Goal: Information Seeking & Learning: Learn about a topic

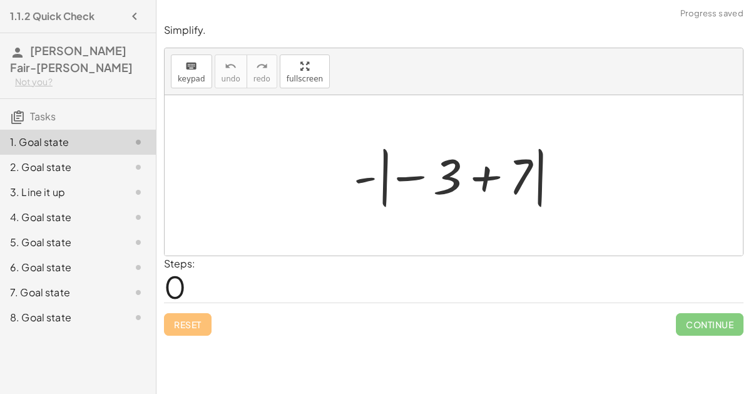
click at [405, 183] on div at bounding box center [458, 175] width 223 height 69
click at [468, 183] on div at bounding box center [458, 175] width 223 height 69
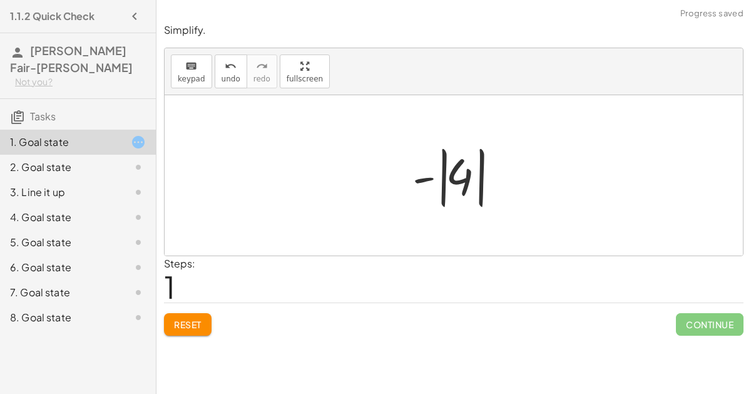
click at [465, 187] on div at bounding box center [458, 175] width 105 height 69
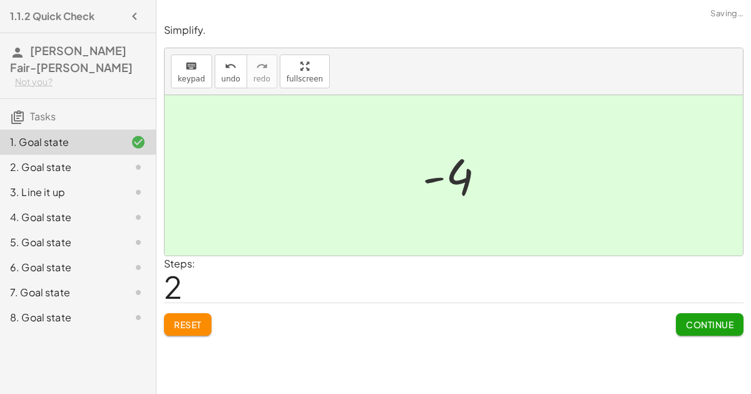
click at [709, 320] on span "Continue" at bounding box center [710, 324] width 48 height 11
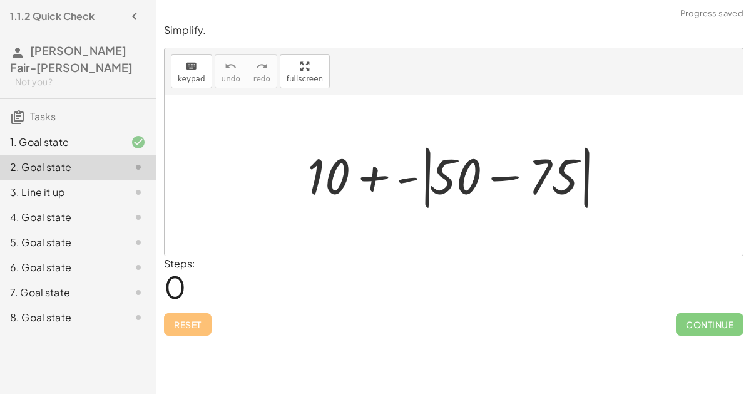
click at [489, 198] on div at bounding box center [459, 176] width 316 height 72
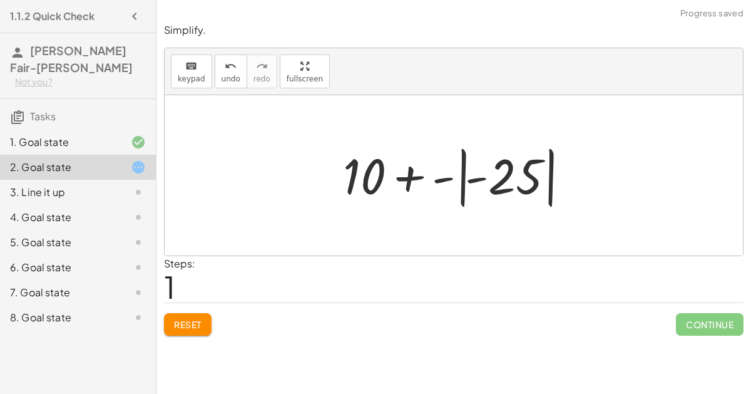
click at [492, 178] on div at bounding box center [459, 175] width 244 height 69
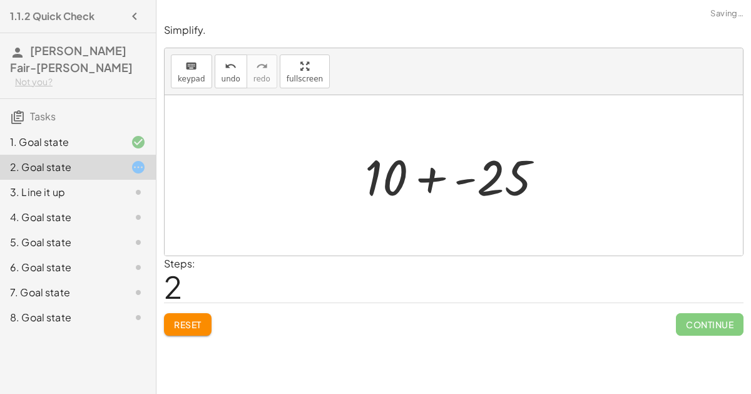
click at [478, 175] on div at bounding box center [459, 175] width 201 height 64
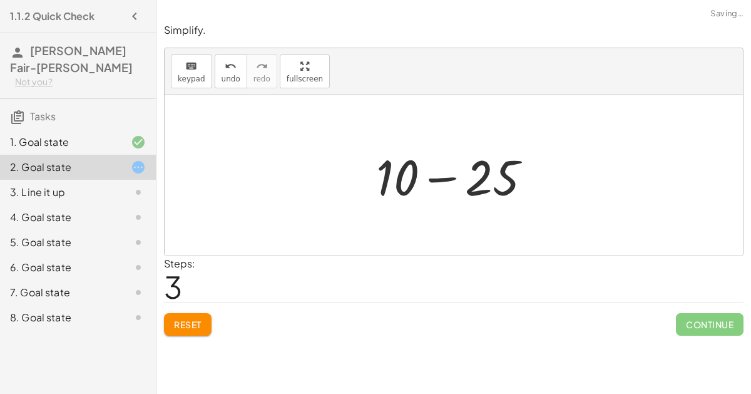
click at [473, 176] on div at bounding box center [459, 175] width 178 height 64
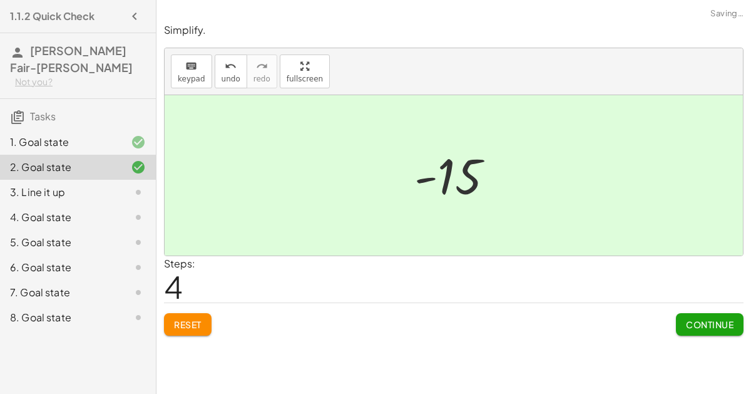
click at [686, 322] on span "Continue" at bounding box center [710, 324] width 48 height 11
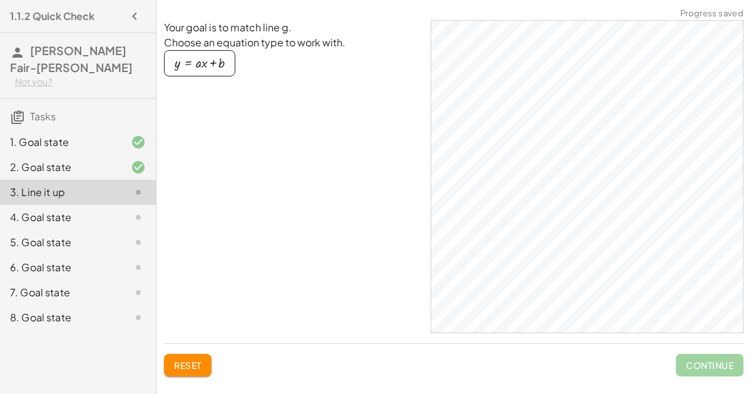
click at [79, 210] on div "4. Goal state" at bounding box center [60, 217] width 101 height 15
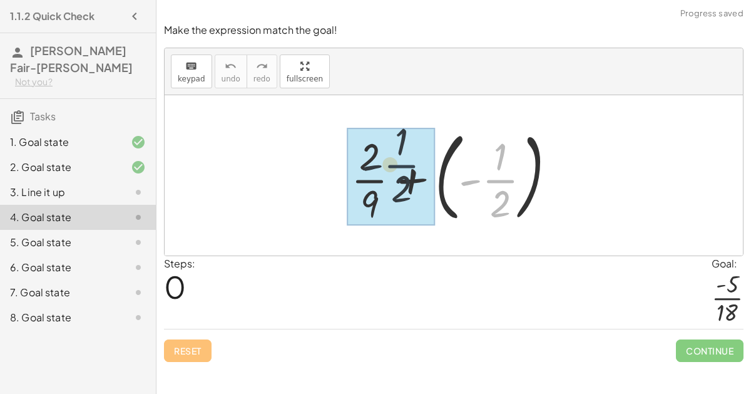
drag, startPoint x: 487, startPoint y: 183, endPoint x: 388, endPoint y: 169, distance: 100.0
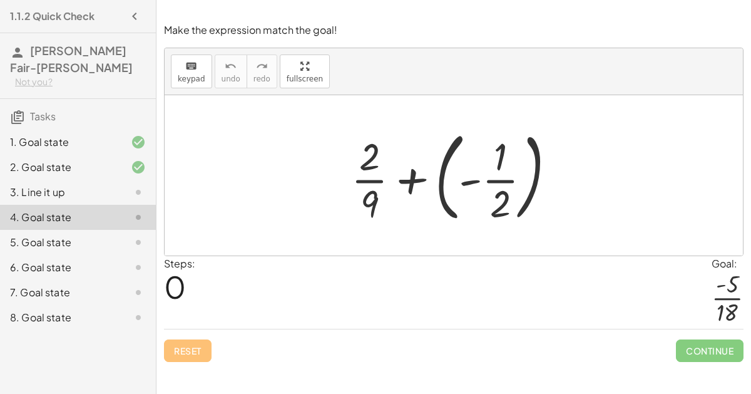
click at [413, 176] on div at bounding box center [458, 175] width 227 height 104
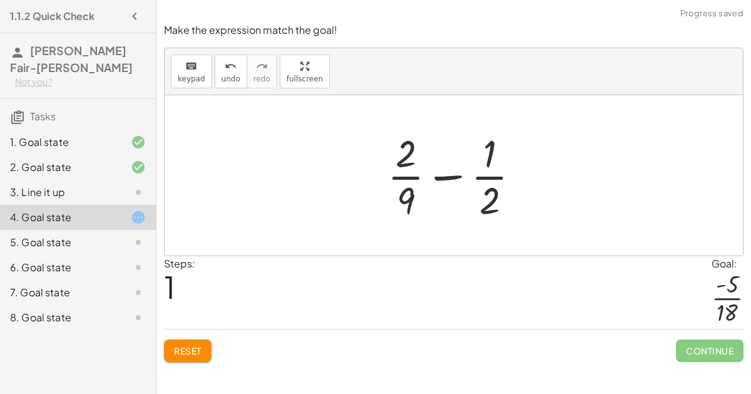
click at [455, 178] on div at bounding box center [458, 175] width 155 height 96
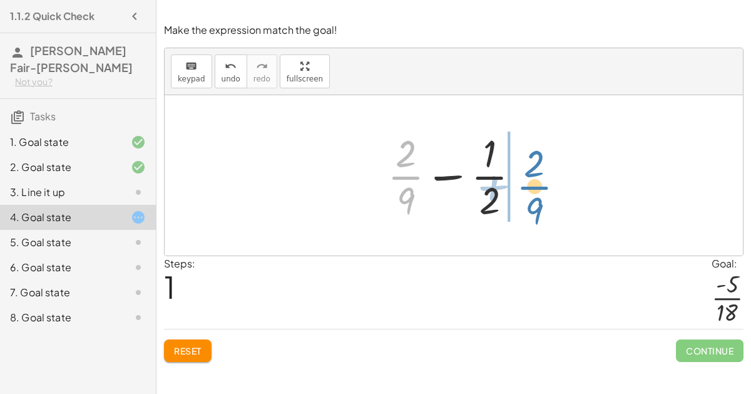
drag, startPoint x: 412, startPoint y: 185, endPoint x: 541, endPoint y: 193, distance: 129.3
click at [541, 193] on div "+ · 2 · 9 + ( - · 1 · 2 ) + · 2 · 9 + · 2 · 9 · 1 · 2 −" at bounding box center [454, 175] width 578 height 160
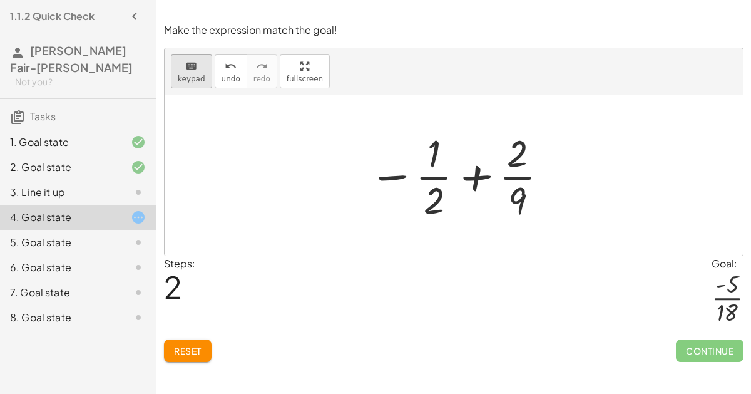
click at [189, 81] on span "keypad" at bounding box center [192, 78] width 28 height 9
click at [470, 167] on div at bounding box center [458, 175] width 193 height 96
click at [431, 187] on div at bounding box center [434, 200] width 21 height 44
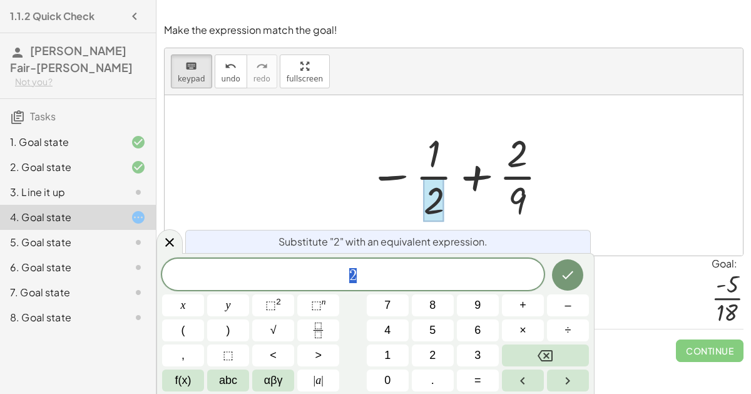
click at [399, 277] on span "2" at bounding box center [353, 276] width 382 height 18
click at [535, 326] on button "×" at bounding box center [523, 330] width 42 height 22
click at [562, 272] on icon "Done" at bounding box center [567, 274] width 15 height 15
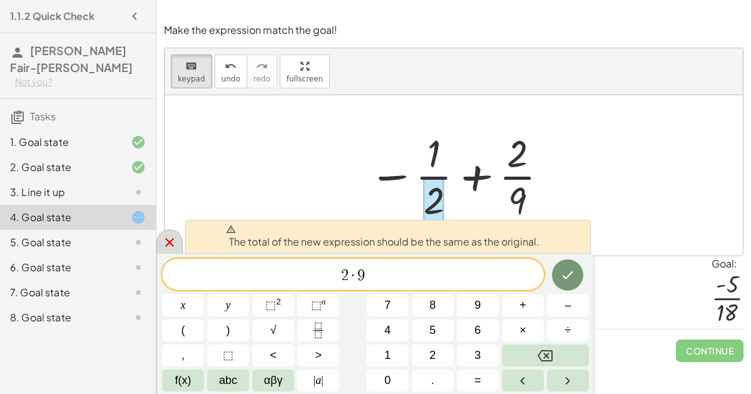
click at [170, 247] on icon at bounding box center [169, 242] width 15 height 15
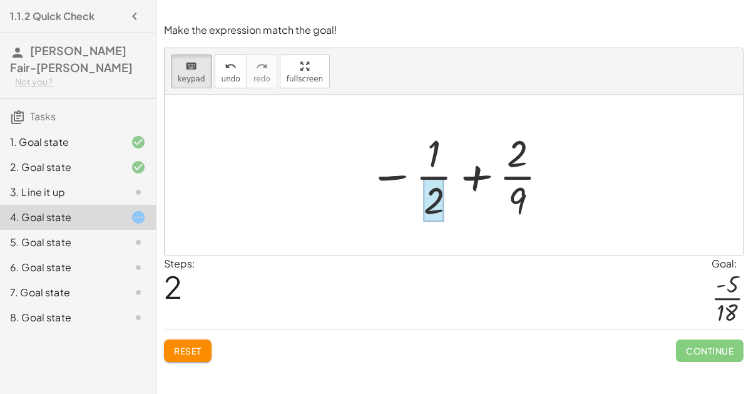
click at [426, 184] on div at bounding box center [434, 200] width 21 height 44
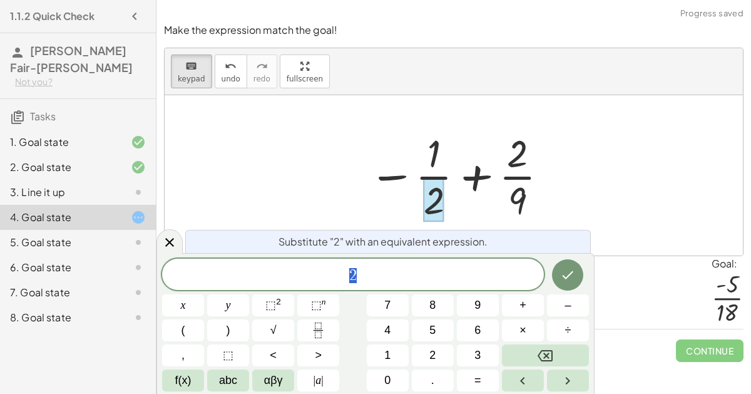
click at [407, 178] on div at bounding box center [458, 175] width 193 height 96
click at [413, 177] on div at bounding box center [458, 175] width 193 height 96
click at [165, 248] on icon at bounding box center [169, 242] width 15 height 15
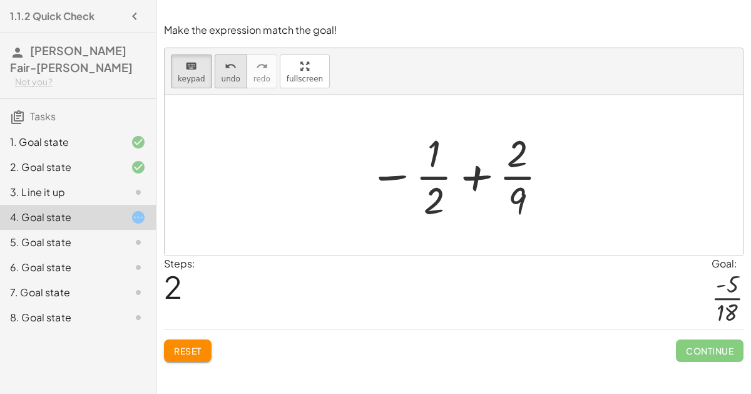
click at [215, 66] on button "undo undo" at bounding box center [231, 71] width 33 height 34
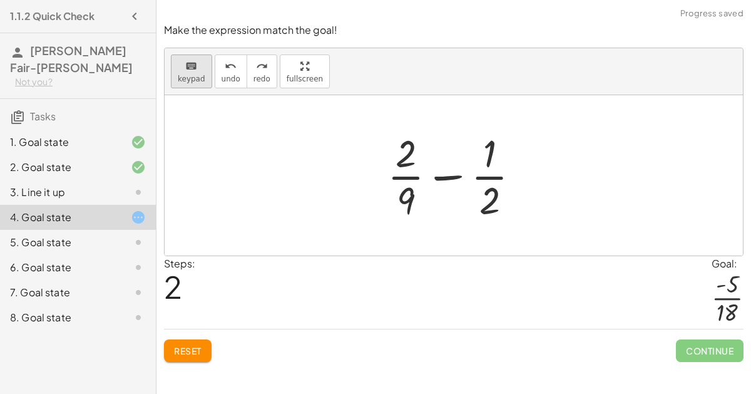
click at [196, 68] on div "keyboard" at bounding box center [192, 65] width 28 height 15
click at [202, 73] on button "keyboard keypad" at bounding box center [191, 71] width 41 height 34
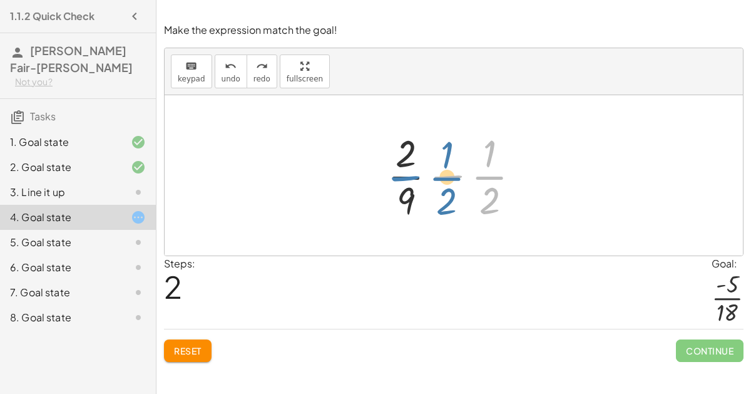
drag, startPoint x: 443, startPoint y: 181, endPoint x: 395, endPoint y: 181, distance: 47.6
click at [395, 181] on div at bounding box center [458, 175] width 155 height 96
drag, startPoint x: 495, startPoint y: 166, endPoint x: 391, endPoint y: 168, distance: 103.9
click at [391, 168] on div at bounding box center [458, 175] width 155 height 96
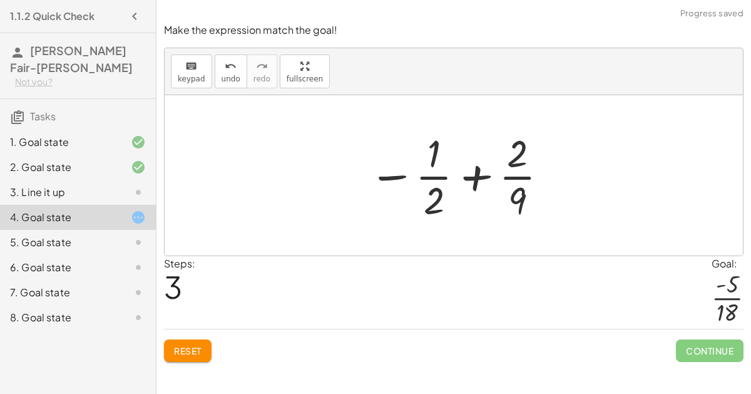
click at [457, 173] on div at bounding box center [458, 175] width 193 height 96
click at [476, 180] on div at bounding box center [458, 175] width 193 height 96
drag, startPoint x: 435, startPoint y: 162, endPoint x: 545, endPoint y: 180, distance: 111.7
click at [545, 180] on div at bounding box center [458, 175] width 193 height 96
drag, startPoint x: 436, startPoint y: 198, endPoint x: 537, endPoint y: 172, distance: 104.8
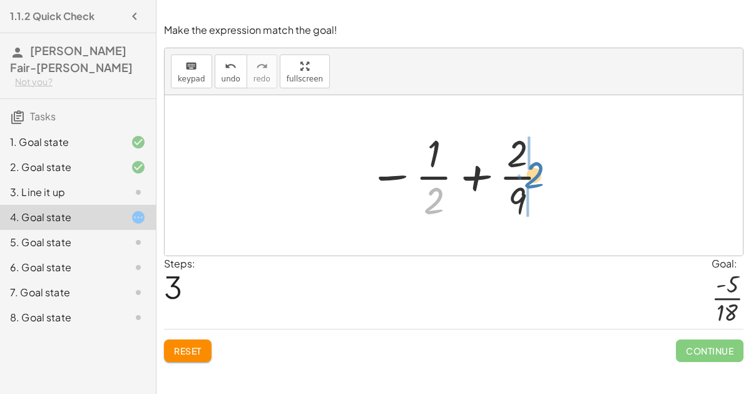
click at [537, 172] on div at bounding box center [458, 175] width 193 height 96
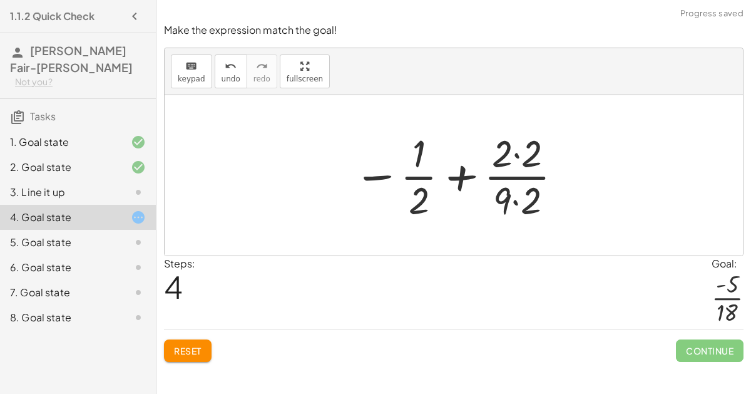
click at [502, 170] on div at bounding box center [458, 175] width 223 height 96
click at [517, 158] on div at bounding box center [458, 175] width 223 height 96
click at [521, 193] on div at bounding box center [459, 175] width 220 height 96
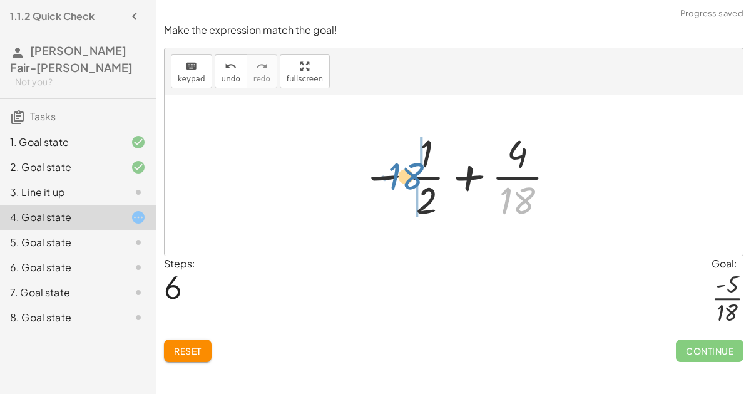
drag, startPoint x: 521, startPoint y: 191, endPoint x: 410, endPoint y: 167, distance: 113.5
click at [410, 167] on div at bounding box center [459, 175] width 208 height 96
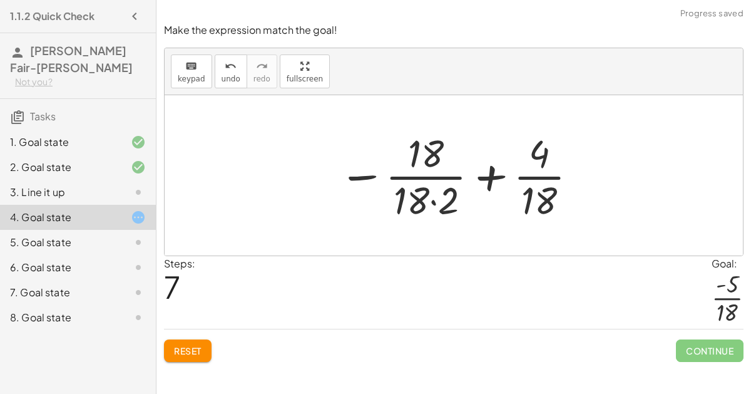
click at [427, 152] on div at bounding box center [458, 175] width 253 height 96
click at [432, 195] on div at bounding box center [458, 175] width 253 height 96
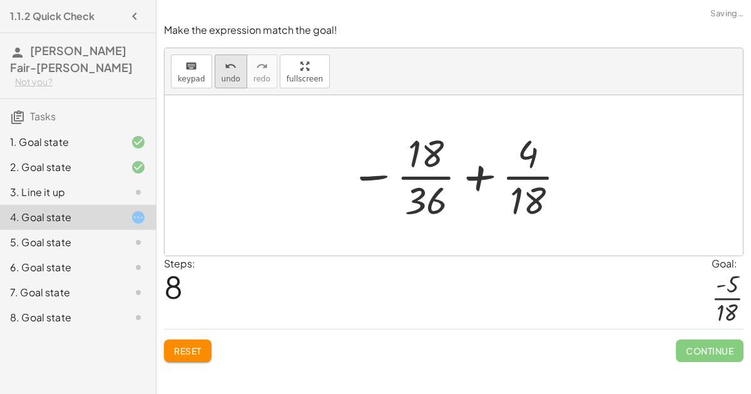
click at [222, 77] on span "undo" at bounding box center [231, 78] width 19 height 9
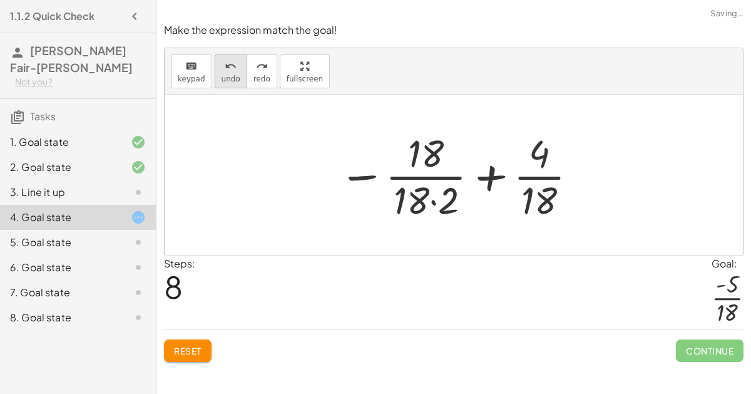
click at [222, 77] on span "undo" at bounding box center [231, 78] width 19 height 9
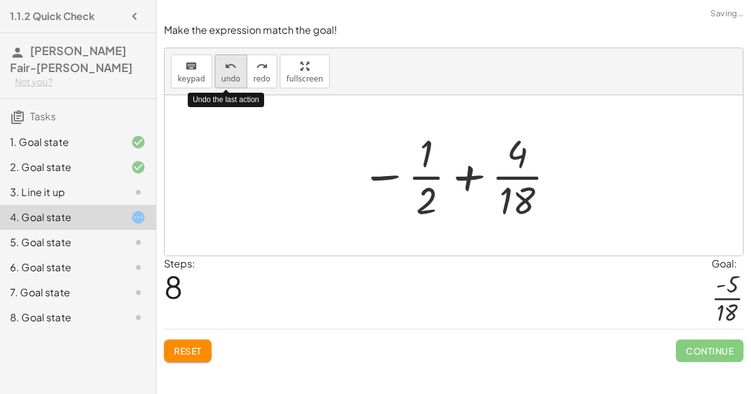
click at [222, 78] on span "undo" at bounding box center [231, 78] width 19 height 9
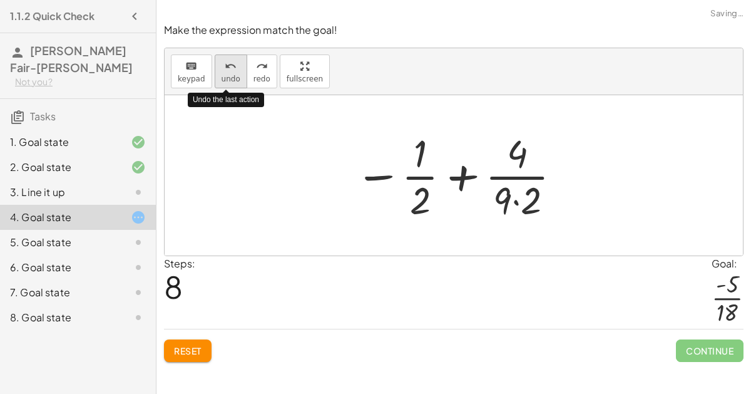
click at [222, 78] on span "undo" at bounding box center [231, 78] width 19 height 9
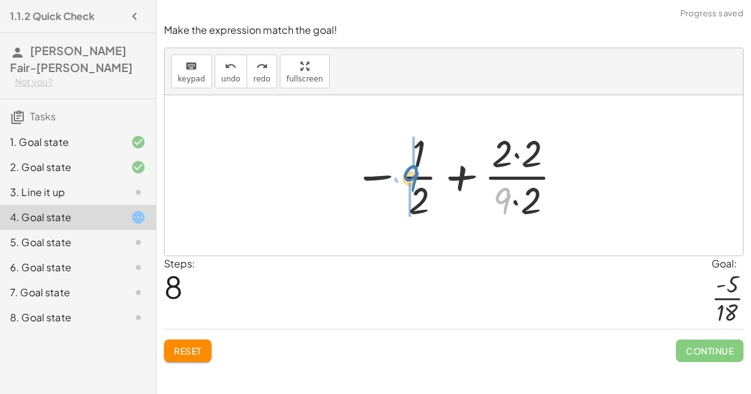
drag, startPoint x: 497, startPoint y: 183, endPoint x: 404, endPoint y: 161, distance: 95.4
click at [404, 161] on div at bounding box center [458, 175] width 223 height 96
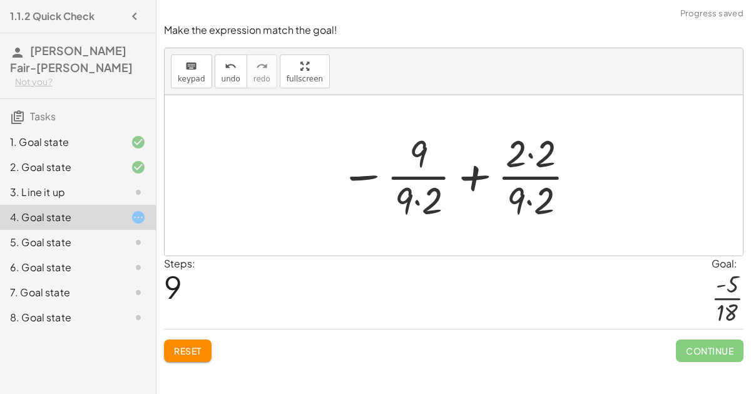
click at [418, 153] on div at bounding box center [459, 175] width 250 height 96
click at [545, 146] on div at bounding box center [459, 175] width 250 height 96
click at [432, 193] on div at bounding box center [459, 175] width 248 height 96
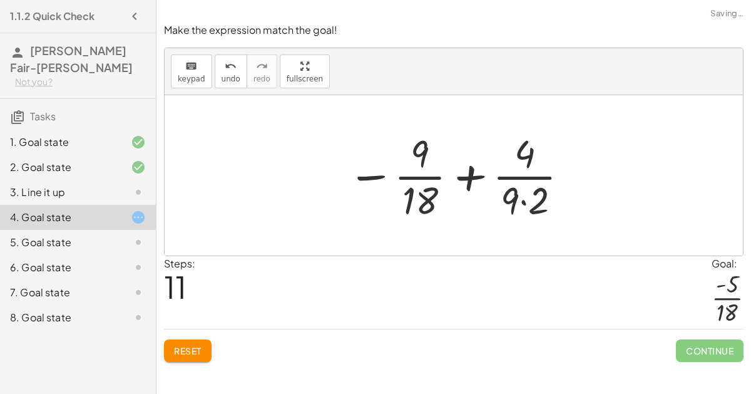
click at [530, 182] on div at bounding box center [458, 175] width 235 height 96
click at [525, 193] on div at bounding box center [458, 175] width 235 height 96
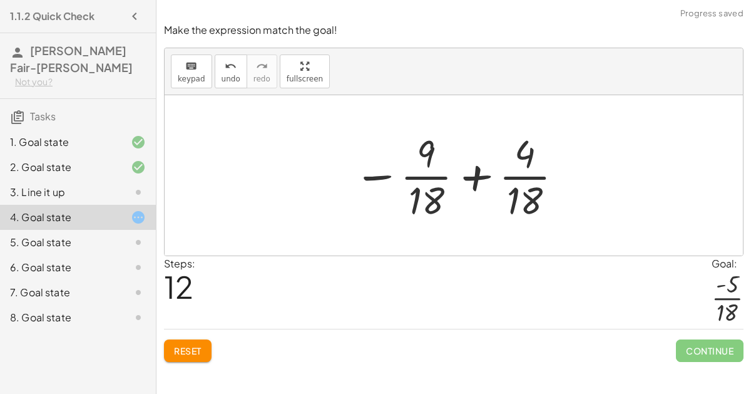
click at [476, 188] on div at bounding box center [458, 175] width 223 height 96
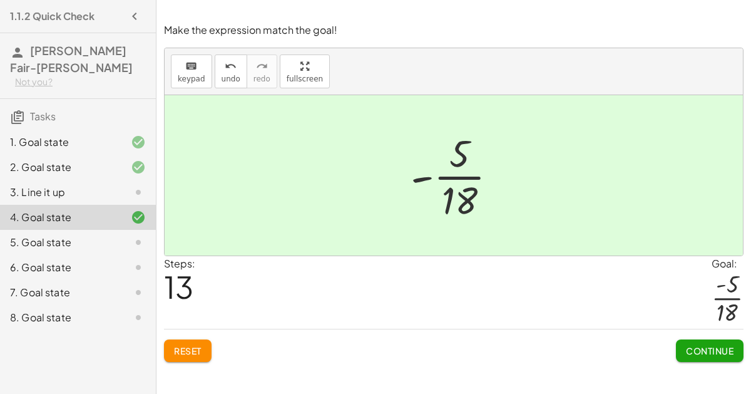
click at [707, 351] on span "Continue" at bounding box center [710, 350] width 48 height 11
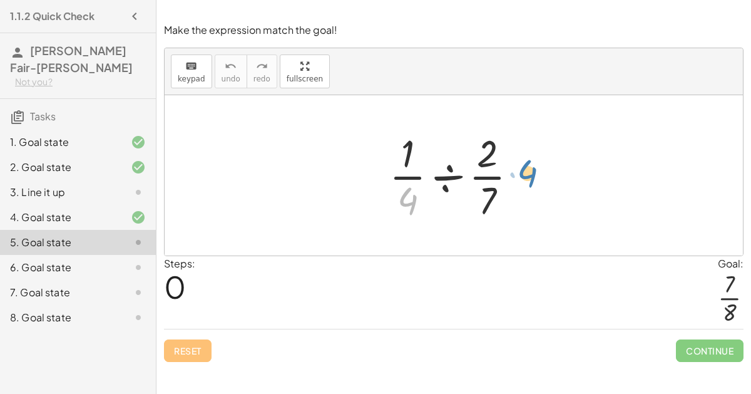
drag, startPoint x: 411, startPoint y: 190, endPoint x: 530, endPoint y: 163, distance: 121.5
click at [530, 163] on div at bounding box center [458, 175] width 151 height 96
click at [453, 173] on div at bounding box center [458, 175] width 151 height 96
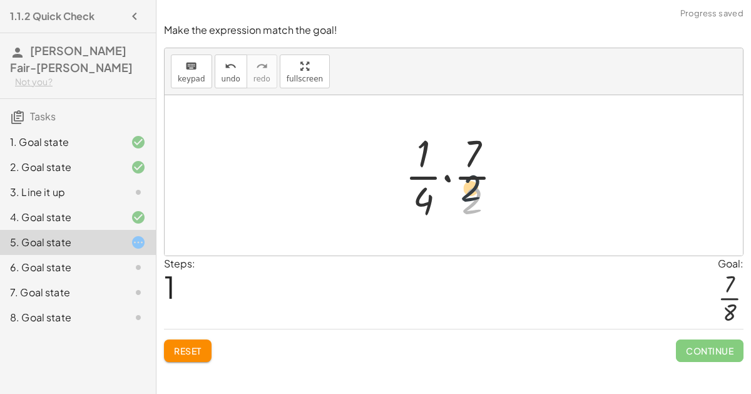
drag, startPoint x: 475, startPoint y: 193, endPoint x: 473, endPoint y: 160, distance: 32.6
click at [473, 160] on div at bounding box center [459, 175] width 120 height 96
click at [471, 183] on div at bounding box center [459, 175] width 120 height 96
click at [451, 180] on div at bounding box center [459, 175] width 120 height 96
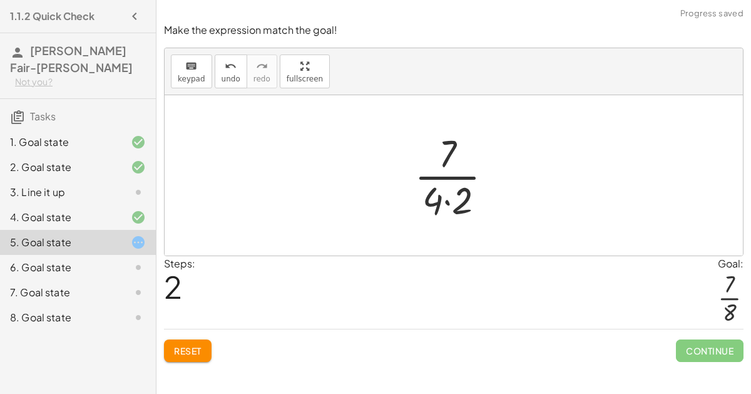
click at [445, 192] on div at bounding box center [458, 175] width 101 height 96
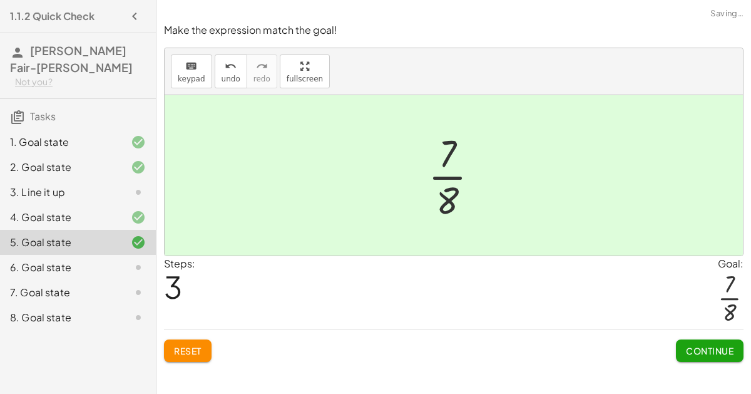
click at [694, 349] on span "Continue" at bounding box center [710, 350] width 48 height 11
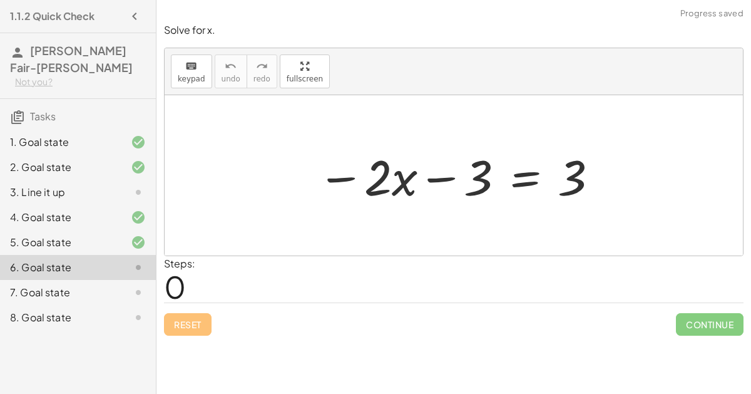
click at [433, 175] on div at bounding box center [458, 175] width 295 height 64
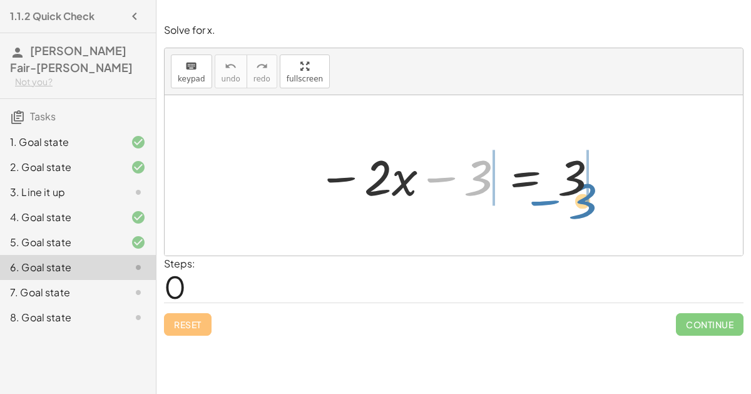
drag, startPoint x: 443, startPoint y: 180, endPoint x: 547, endPoint y: 200, distance: 106.5
click at [547, 200] on div at bounding box center [458, 175] width 295 height 64
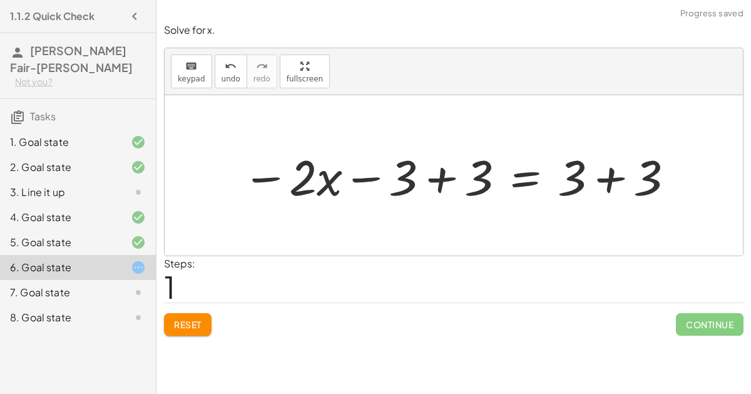
click at [428, 185] on div at bounding box center [459, 175] width 446 height 64
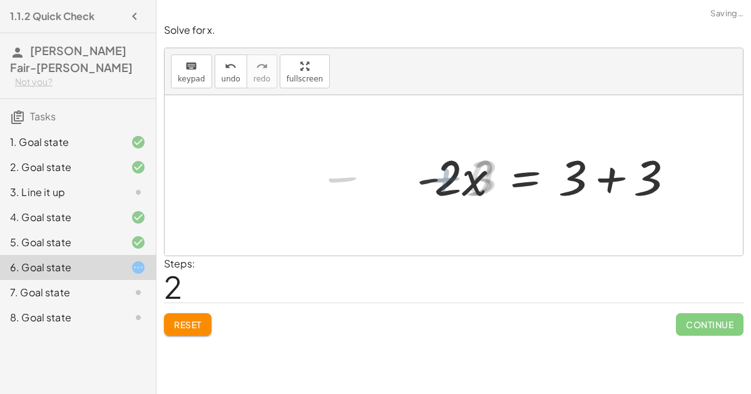
click at [628, 169] on div at bounding box center [551, 175] width 280 height 64
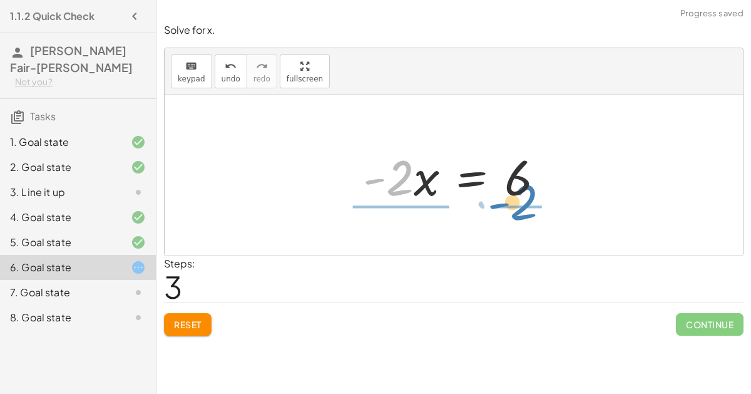
drag, startPoint x: 398, startPoint y: 189, endPoint x: 522, endPoint y: 214, distance: 126.5
click at [522, 214] on div "− · 2 · x − 3 = 3 − · 2 · x − 3 + 3 = + 3 + 3 − · 2 · x + 0 = + 3 + 3 · - 2 · x…" at bounding box center [454, 175] width 578 height 160
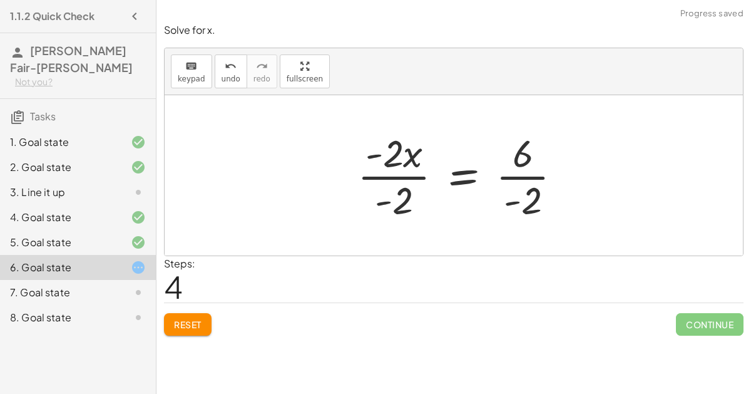
click at [416, 169] on div at bounding box center [464, 175] width 227 height 96
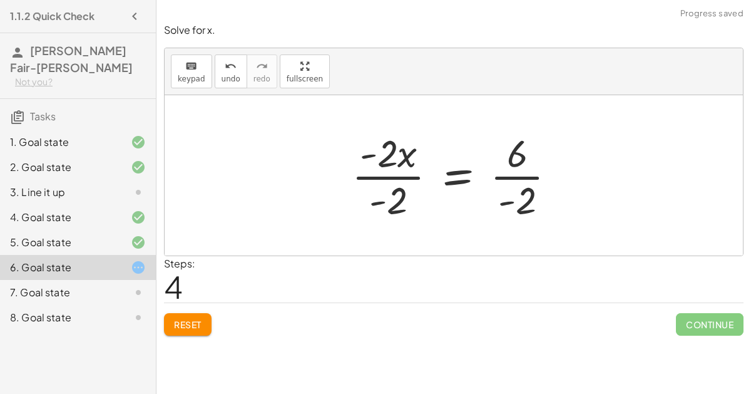
click at [402, 168] on div at bounding box center [459, 175] width 227 height 96
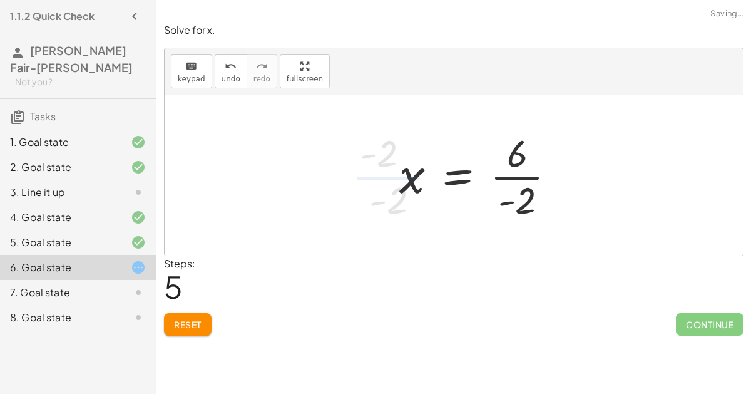
click at [509, 185] on div at bounding box center [482, 175] width 179 height 96
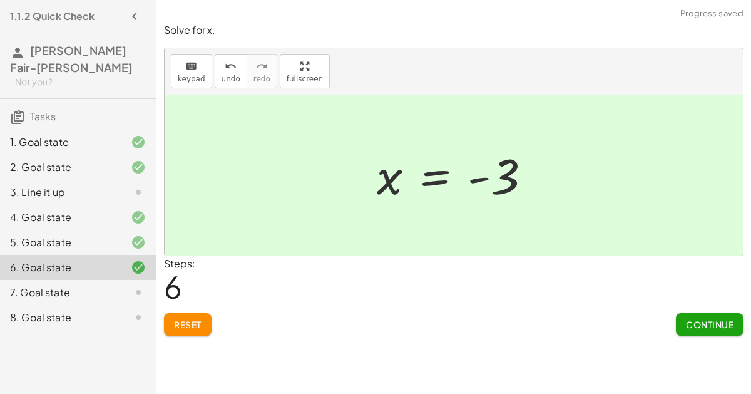
click at [711, 320] on span "Continue" at bounding box center [710, 324] width 48 height 11
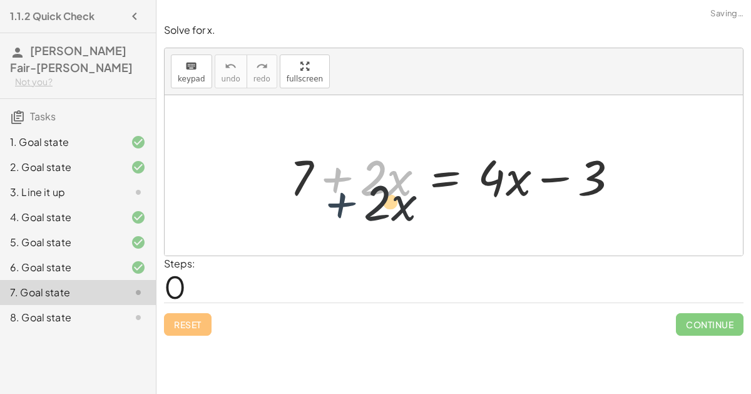
drag, startPoint x: 321, startPoint y: 162, endPoint x: 316, endPoint y: 182, distance: 19.9
click at [316, 182] on div at bounding box center [459, 175] width 351 height 64
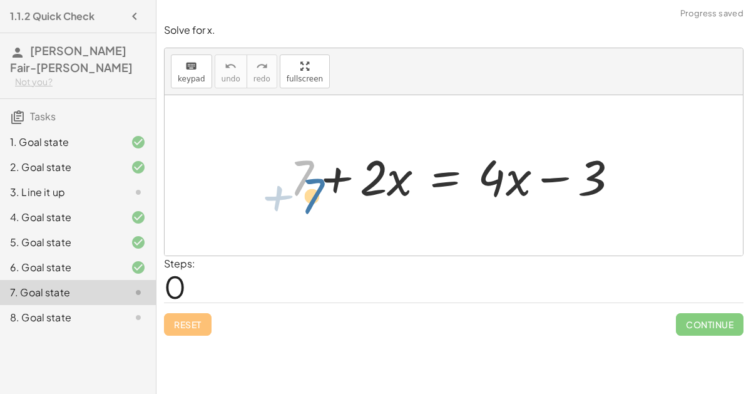
click at [298, 178] on div at bounding box center [459, 175] width 351 height 64
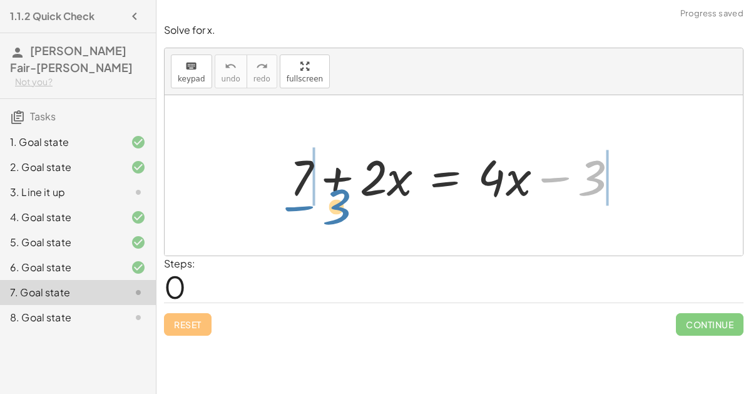
drag, startPoint x: 590, startPoint y: 178, endPoint x: 328, endPoint y: 205, distance: 263.1
click at [328, 205] on div at bounding box center [459, 175] width 351 height 64
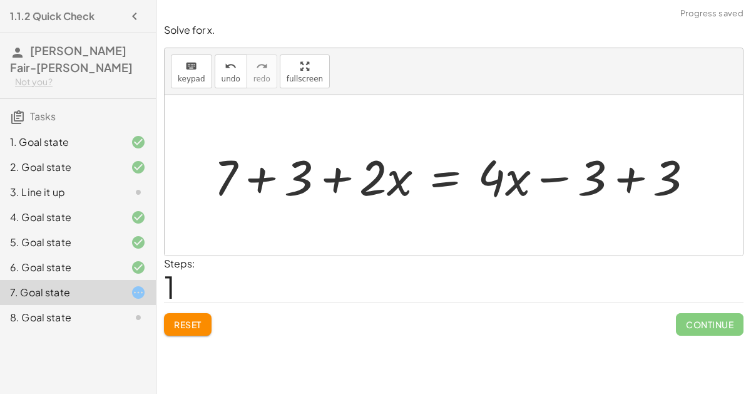
click at [614, 179] on div at bounding box center [459, 175] width 502 height 64
click at [274, 185] on div at bounding box center [383, 175] width 351 height 64
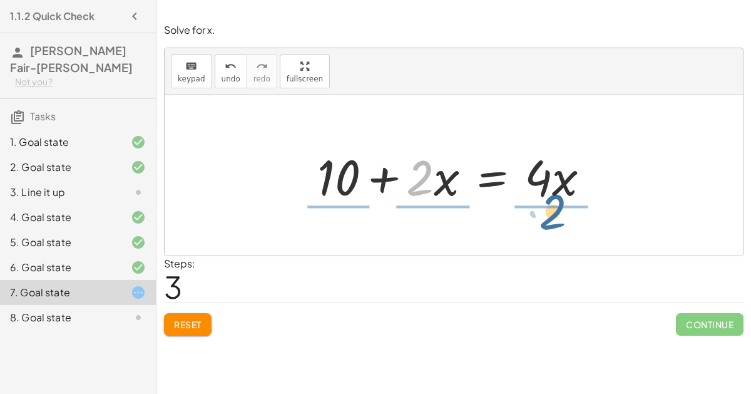
drag, startPoint x: 418, startPoint y: 198, endPoint x: 554, endPoint y: 233, distance: 140.8
click at [554, 233] on div "+ 7 + · 2 · x = + · 4 · x − 3 + 7 + 3 + · 2 · x = + · 4 · x − 3 + 3 + 7 + 3 + ·…" at bounding box center [454, 175] width 578 height 160
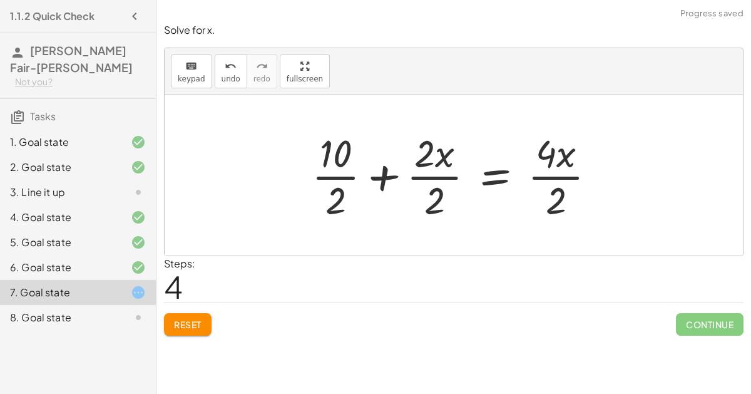
click at [304, 182] on div "+ 7 + · 2 · x = + · 4 · x − 3 + 7 + 3 + · 2 · x = + · 4 · x − 3 + 3 + 7 + 3 + ·…" at bounding box center [454, 175] width 322 height 103
click at [333, 185] on div at bounding box center [459, 175] width 307 height 96
click at [396, 189] on div at bounding box center [469, 175] width 285 height 96
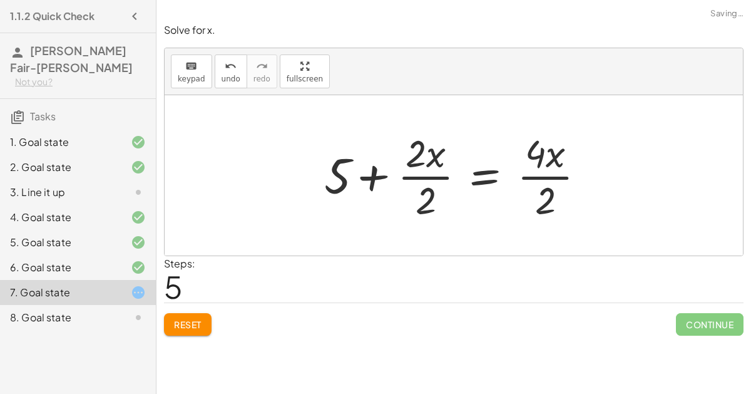
click at [418, 190] on div at bounding box center [458, 175] width 285 height 96
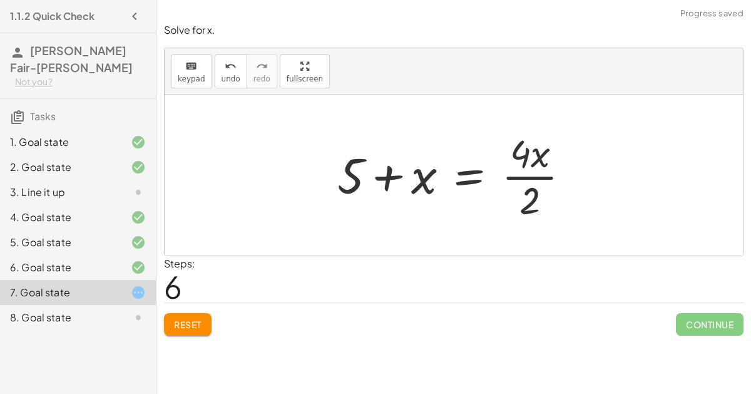
click at [528, 188] on div at bounding box center [458, 175] width 255 height 96
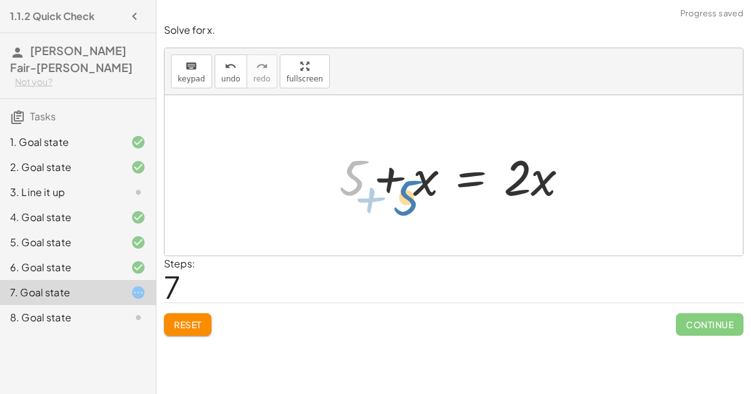
drag, startPoint x: 352, startPoint y: 179, endPoint x: 383, endPoint y: 197, distance: 35.9
click at [383, 197] on div at bounding box center [459, 175] width 252 height 64
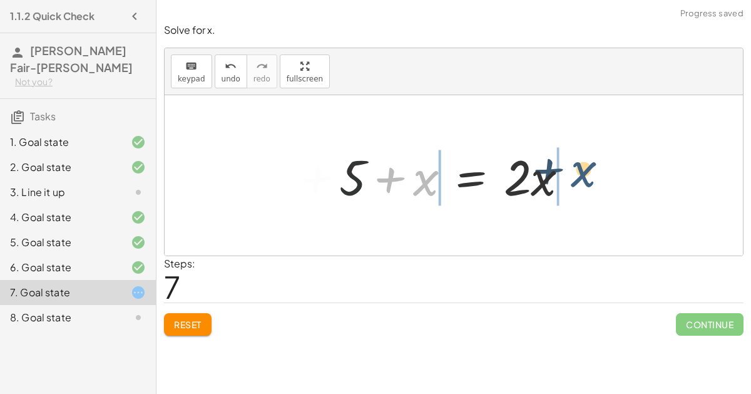
drag, startPoint x: 414, startPoint y: 188, endPoint x: 572, endPoint y: 177, distance: 158.1
click at [572, 177] on div at bounding box center [459, 175] width 252 height 64
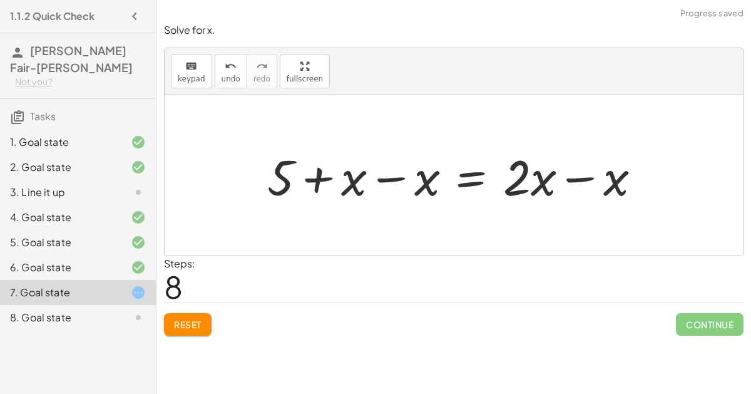
click at [518, 176] on div at bounding box center [458, 175] width 397 height 64
click at [394, 173] on div at bounding box center [458, 175] width 397 height 64
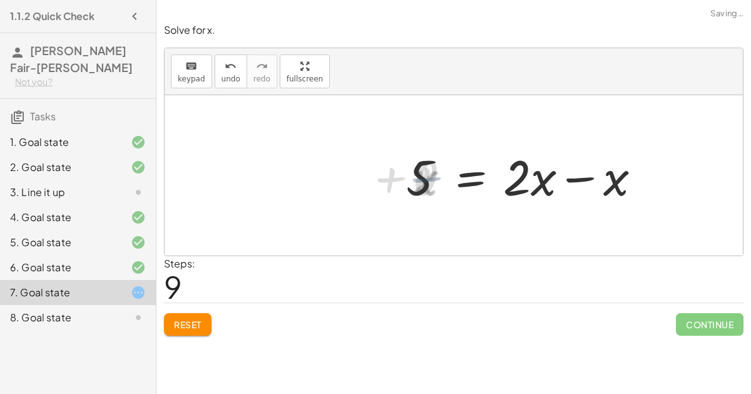
click at [573, 183] on div at bounding box center [531, 175] width 252 height 64
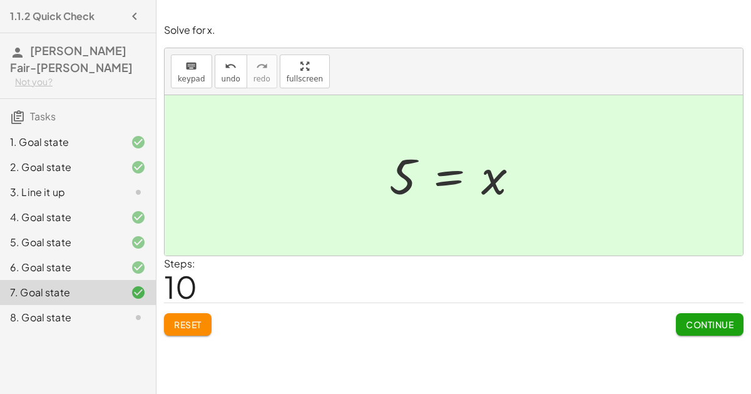
click at [684, 325] on button "Continue" at bounding box center [710, 324] width 68 height 23
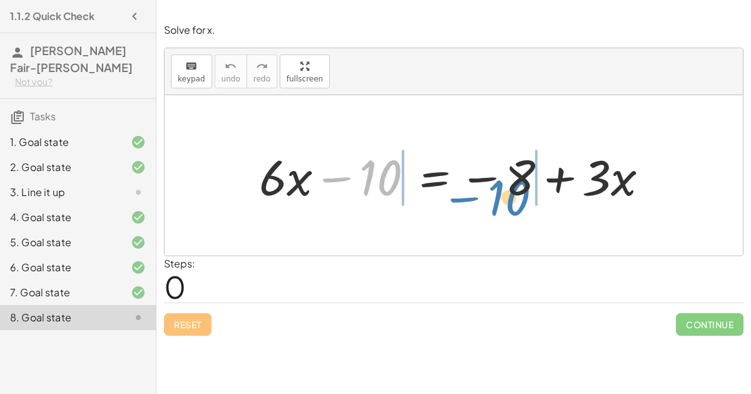
drag, startPoint x: 349, startPoint y: 178, endPoint x: 476, endPoint y: 196, distance: 127.8
click at [476, 196] on div at bounding box center [459, 175] width 412 height 64
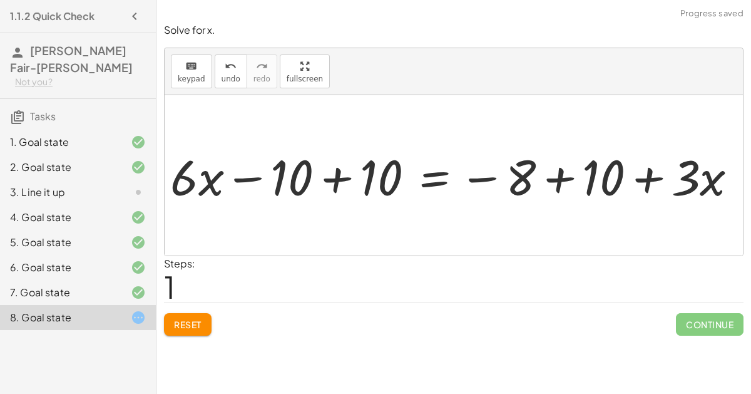
click at [503, 183] on div at bounding box center [459, 175] width 590 height 64
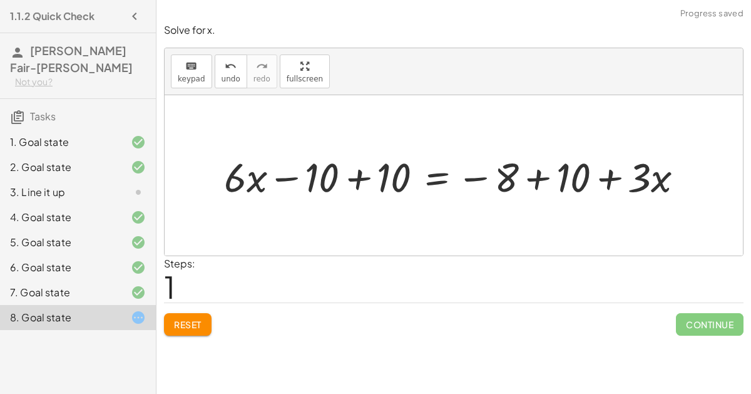
click at [352, 171] on div at bounding box center [459, 175] width 482 height 53
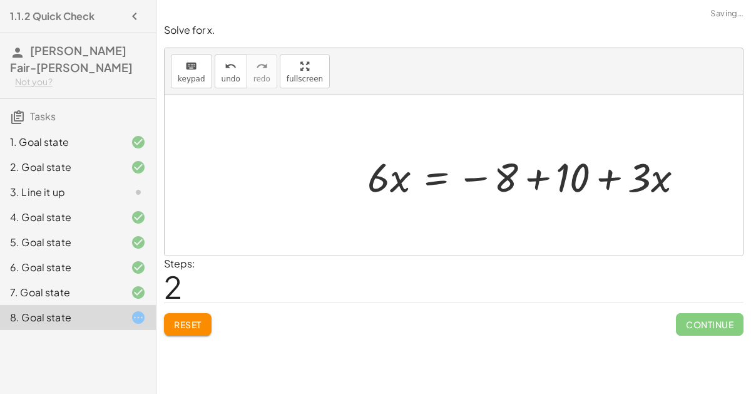
click at [535, 183] on div at bounding box center [530, 175] width 339 height 53
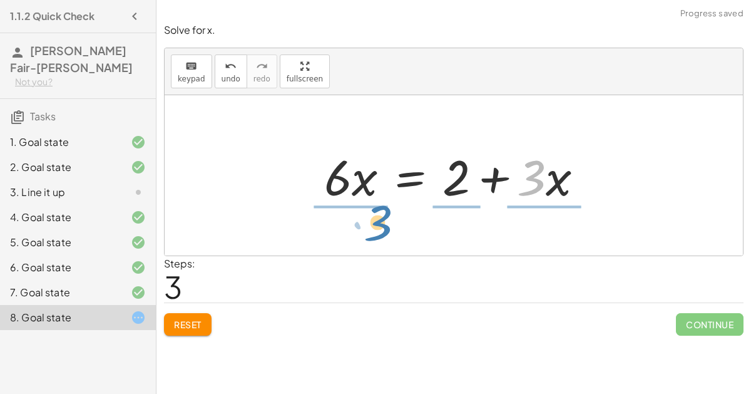
drag, startPoint x: 533, startPoint y: 192, endPoint x: 382, endPoint y: 237, distance: 158.1
click at [382, 237] on div "+ · 6 · x − 10 = − 8 + · 3 · x + · 6 · x − 10 + 10 = − 8 + 10 + · 3 · x + · 6 ·…" at bounding box center [454, 175] width 578 height 160
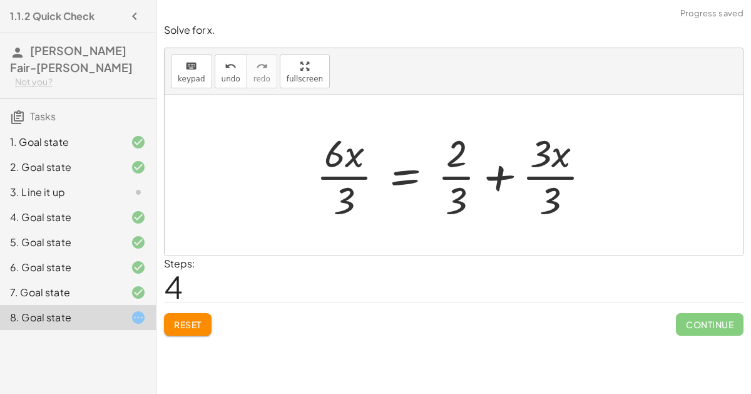
click at [355, 175] on div at bounding box center [458, 175] width 297 height 96
click at [460, 182] on div at bounding box center [461, 175] width 294 height 96
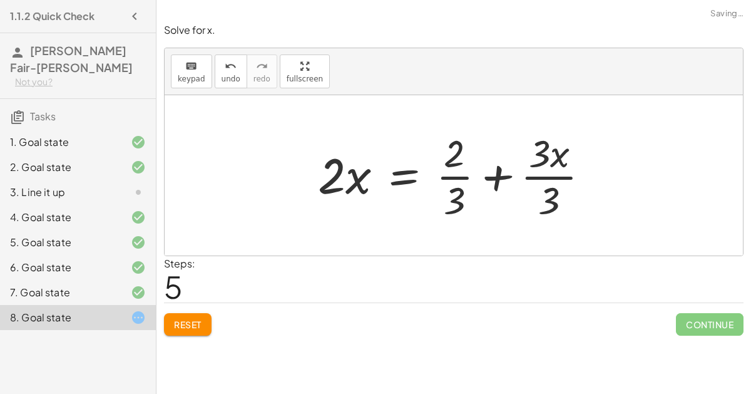
click at [528, 178] on div at bounding box center [459, 175] width 294 height 96
click at [553, 178] on div at bounding box center [443, 175] width 263 height 96
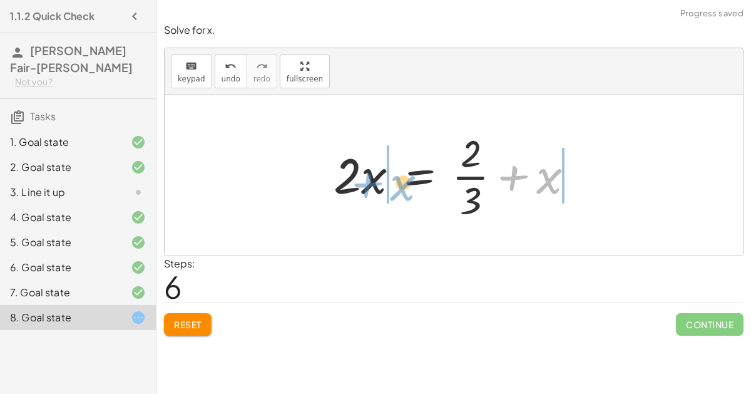
drag, startPoint x: 537, startPoint y: 184, endPoint x: 391, endPoint y: 192, distance: 146.1
click at [391, 192] on div at bounding box center [458, 175] width 263 height 96
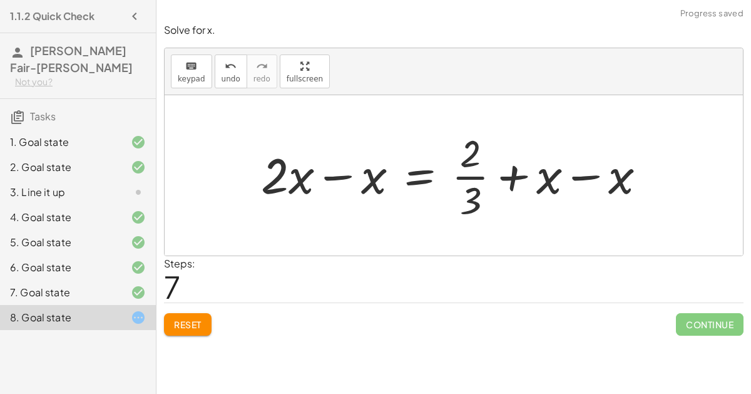
click at [376, 184] on div at bounding box center [459, 175] width 408 height 96
click at [590, 180] on div at bounding box center [509, 175] width 308 height 96
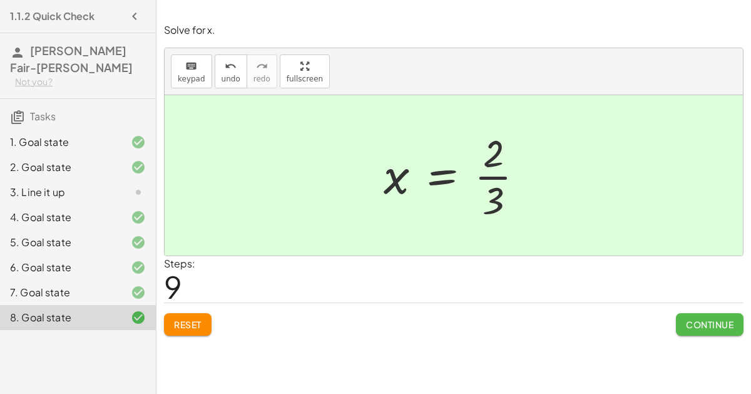
click at [687, 326] on span "Continue" at bounding box center [710, 324] width 48 height 11
